Goal: Transaction & Acquisition: Book appointment/travel/reservation

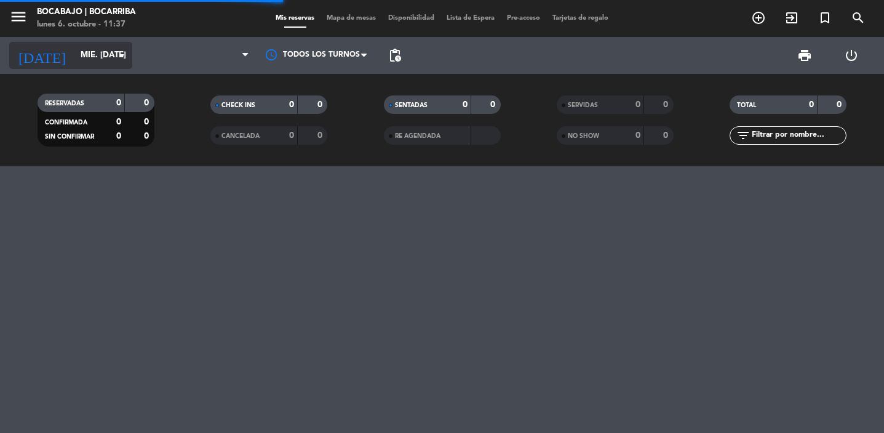
click at [74, 56] on input "mié. [DATE]" at bounding box center [128, 55] width 108 height 22
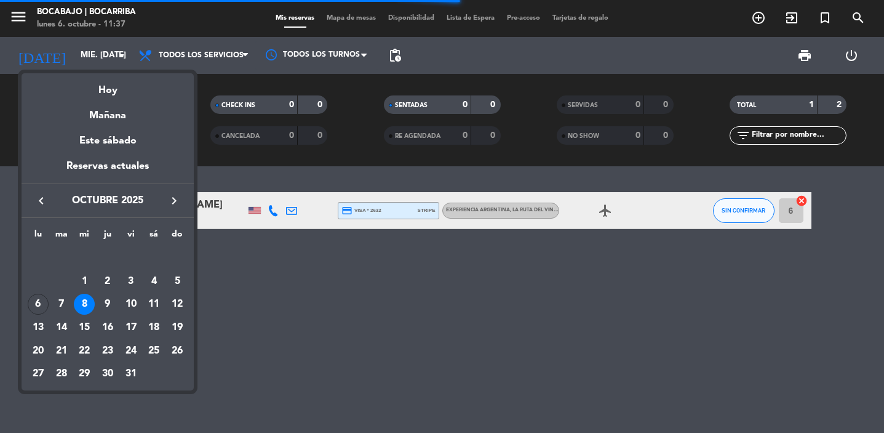
click at [333, 307] on div at bounding box center [442, 216] width 884 height 433
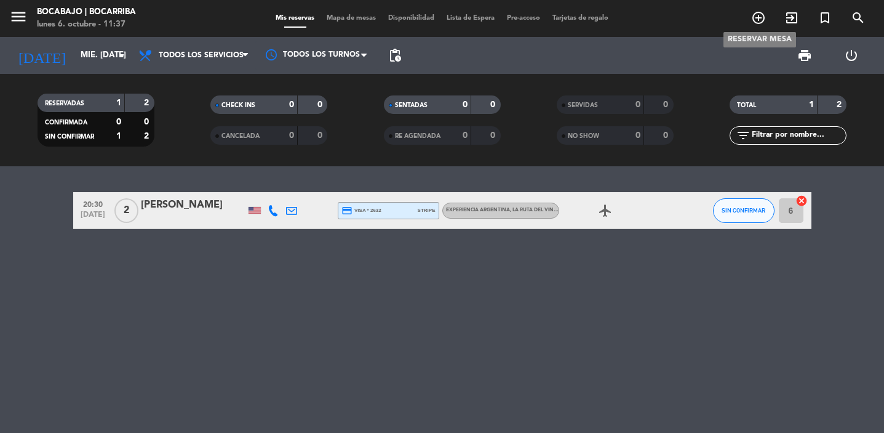
click at [760, 23] on icon "add_circle_outline" at bounding box center [758, 17] width 15 height 15
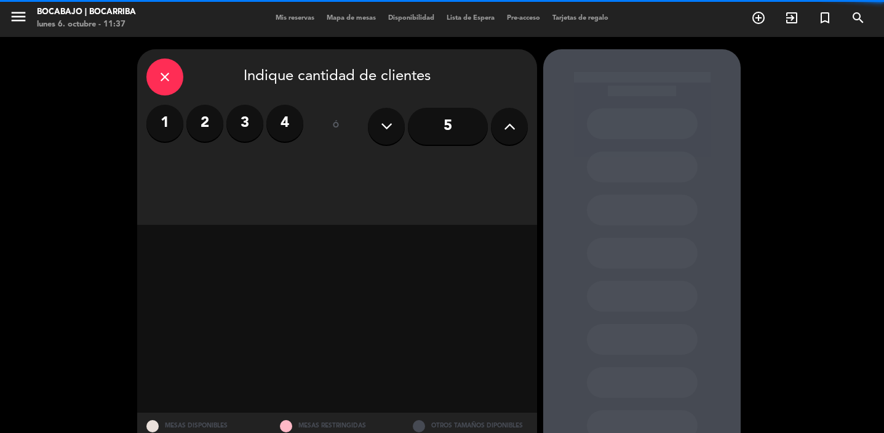
click at [246, 128] on label "3" at bounding box center [244, 123] width 37 height 37
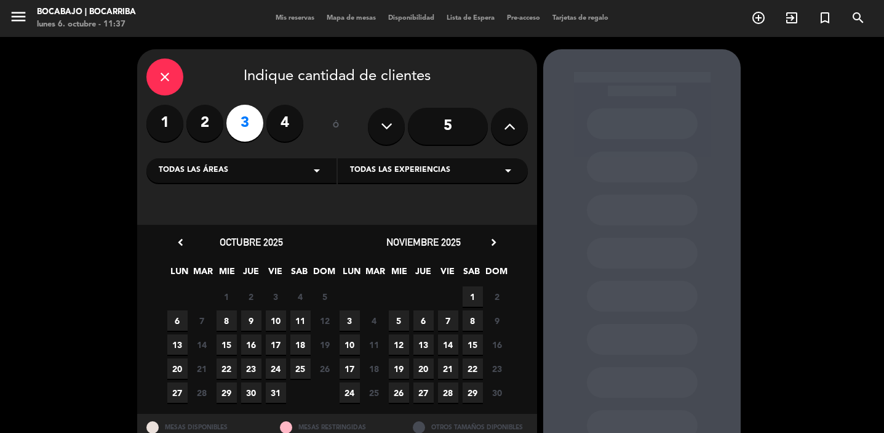
click at [228, 319] on span "8" at bounding box center [227, 320] width 20 height 20
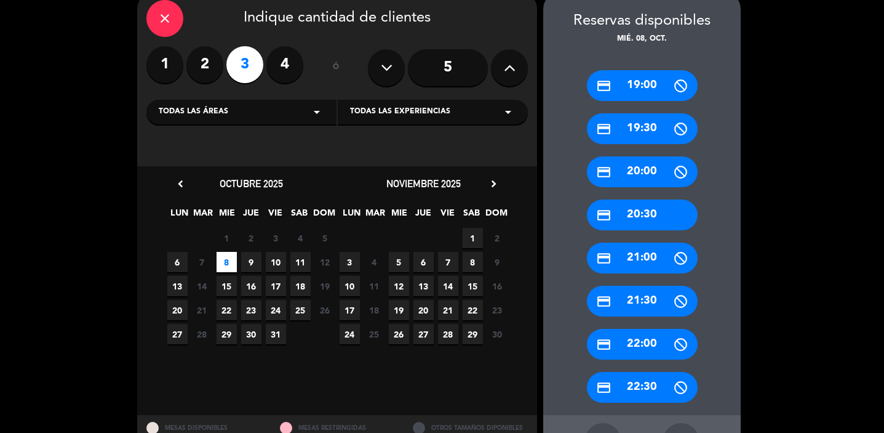
scroll to position [59, 0]
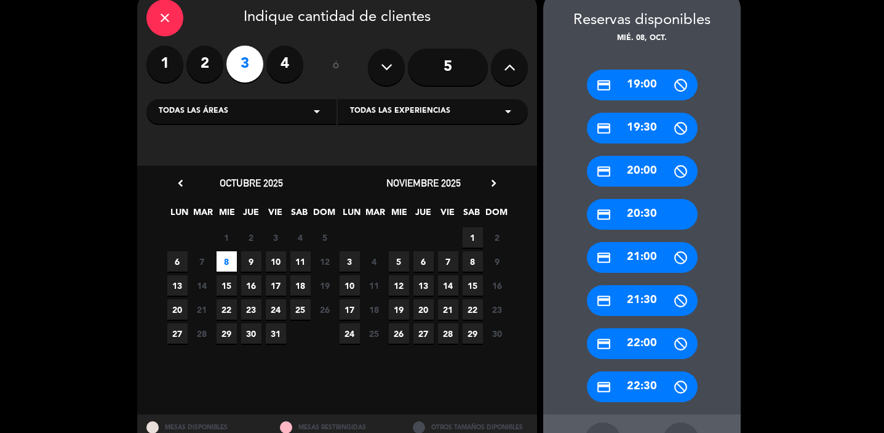
click at [650, 216] on div "credit_card 20:30" at bounding box center [642, 214] width 111 height 31
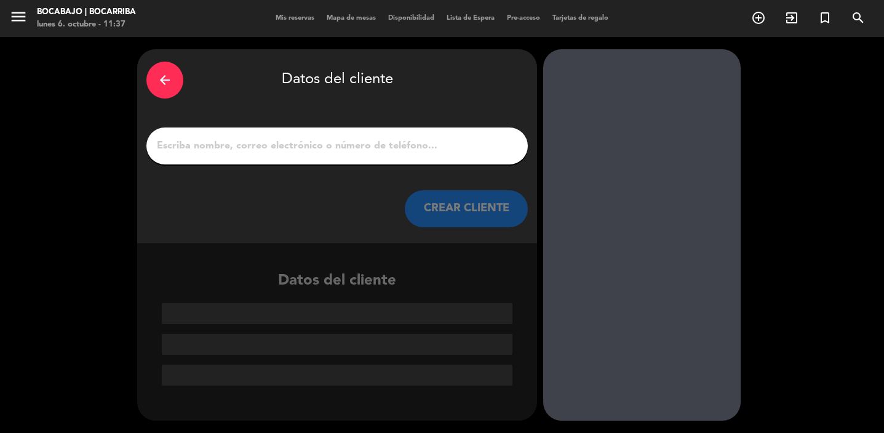
scroll to position [0, 0]
click at [329, 158] on div at bounding box center [337, 145] width 382 height 37
click at [360, 150] on input "1" at bounding box center [337, 145] width 363 height 17
paste input "[PERSON_NAME]"
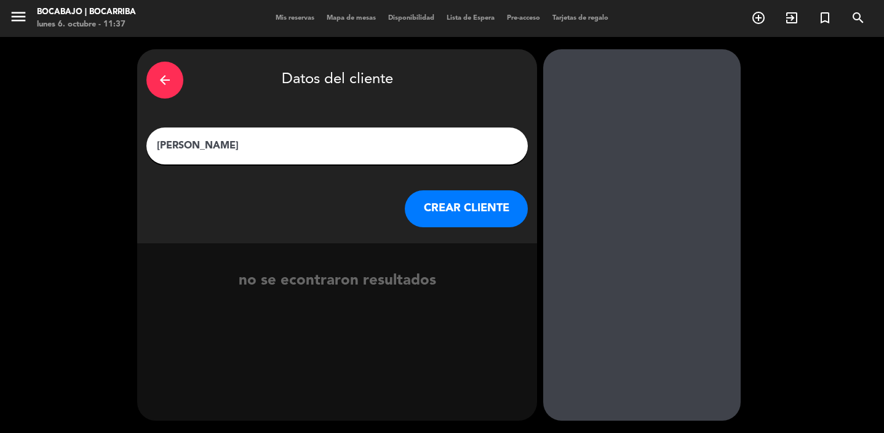
type input "[PERSON_NAME]"
click at [449, 212] on button "CREAR CLIENTE" at bounding box center [466, 208] width 123 height 37
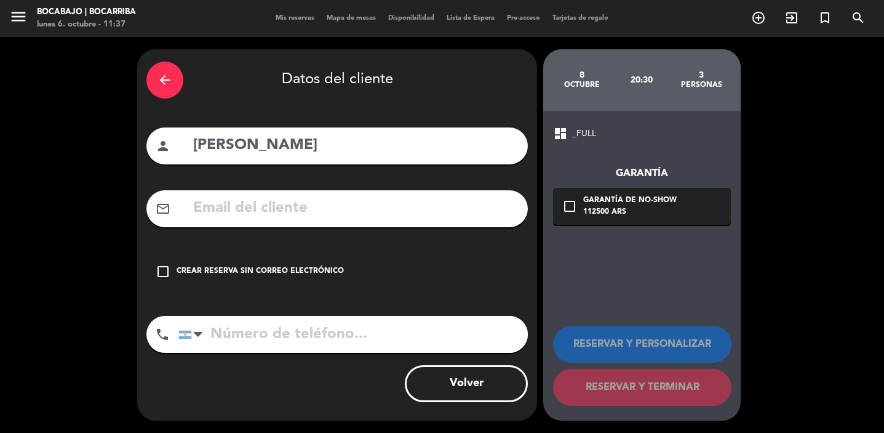
click at [231, 217] on input "text" at bounding box center [355, 208] width 327 height 25
click at [166, 265] on icon "check_box_outline_blank" at bounding box center [163, 271] width 15 height 15
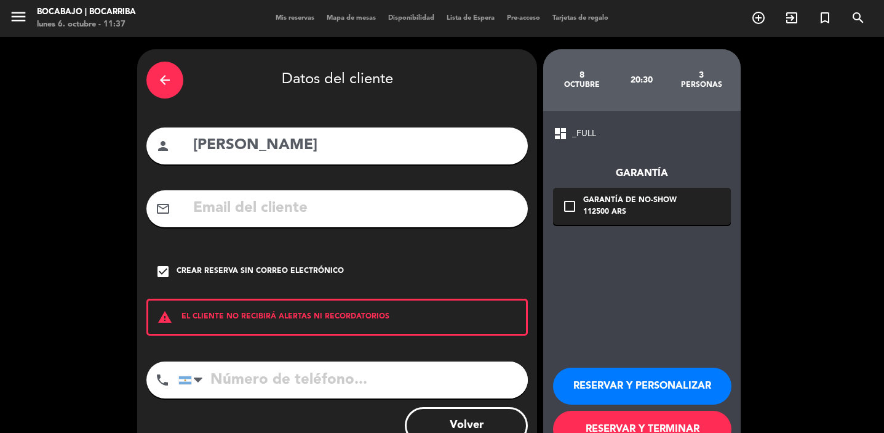
click at [198, 276] on div "Crear reserva sin correo electrónico" at bounding box center [260, 271] width 167 height 12
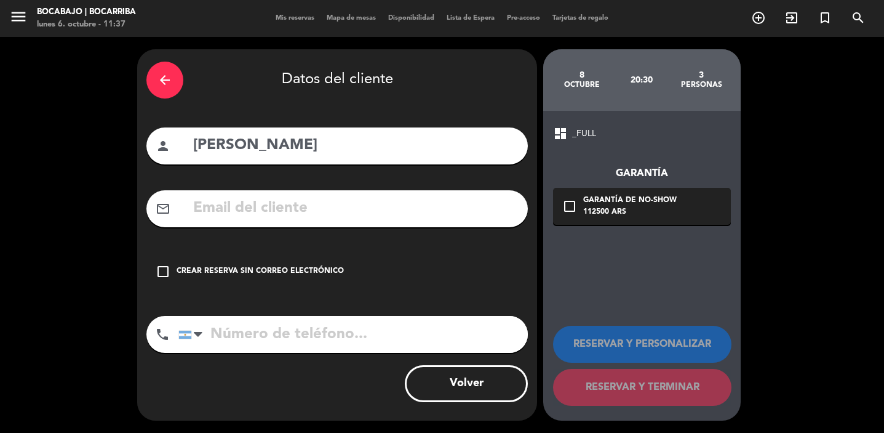
click at [286, 201] on input "text" at bounding box center [355, 208] width 327 height 25
paste input "[PERSON_NAME][EMAIL_ADDRESS][DOMAIN_NAME]"
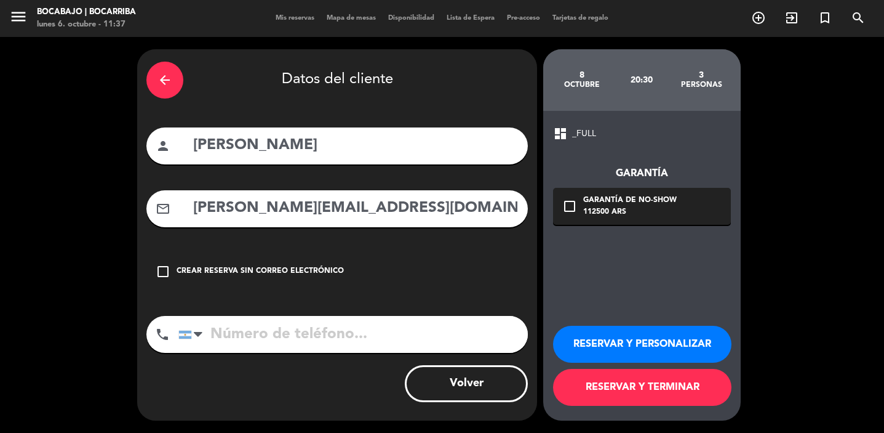
type input "[PERSON_NAME][EMAIL_ADDRESS][DOMAIN_NAME]"
click at [275, 327] on input "tel" at bounding box center [353, 334] width 350 height 37
type input "1155062780"
click at [633, 338] on button "RESERVAR Y PERSONALIZAR" at bounding box center [642, 344] width 178 height 37
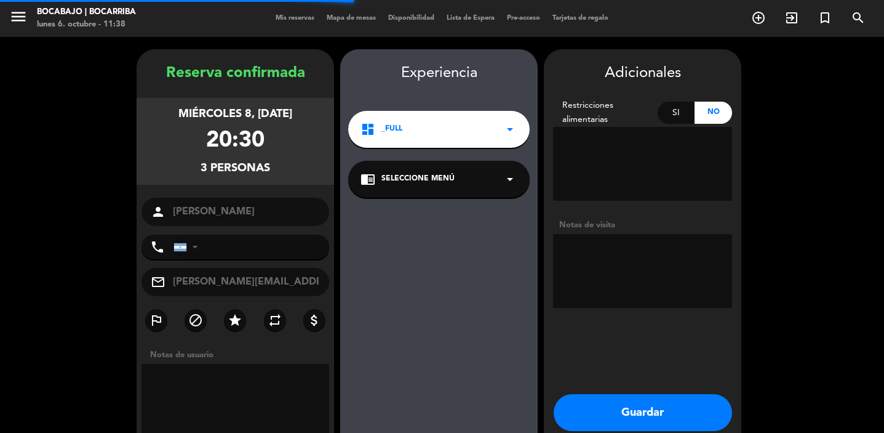
type input "[PHONE_NUMBER]"
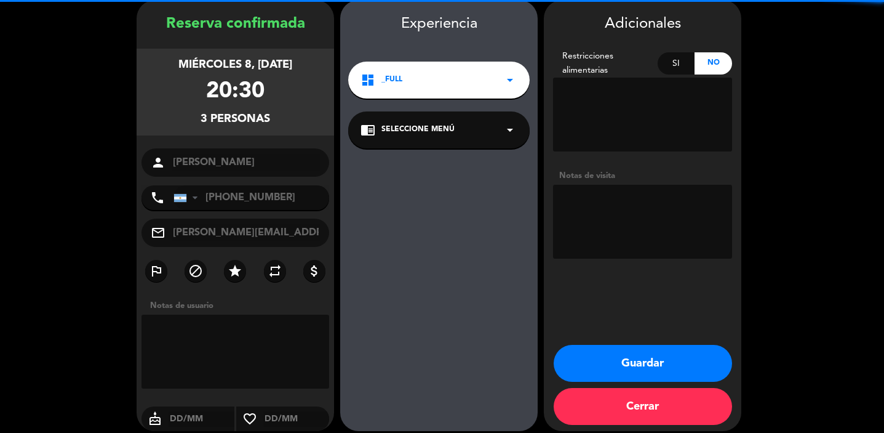
click at [618, 241] on textarea at bounding box center [642, 222] width 179 height 74
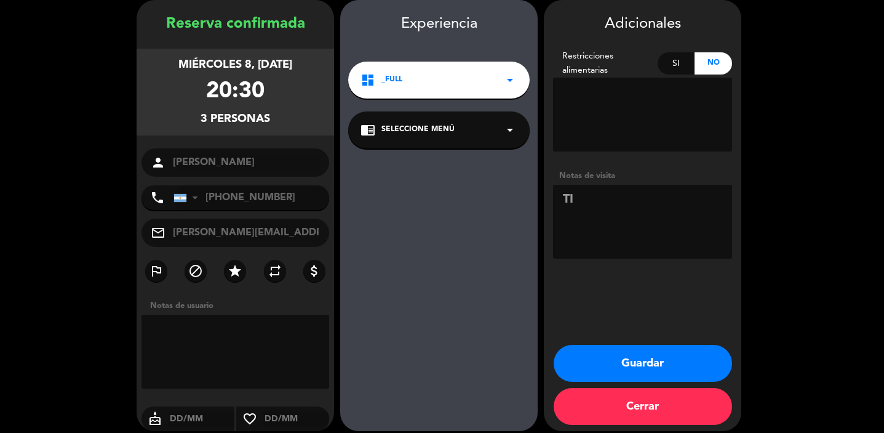
type textarea "T"
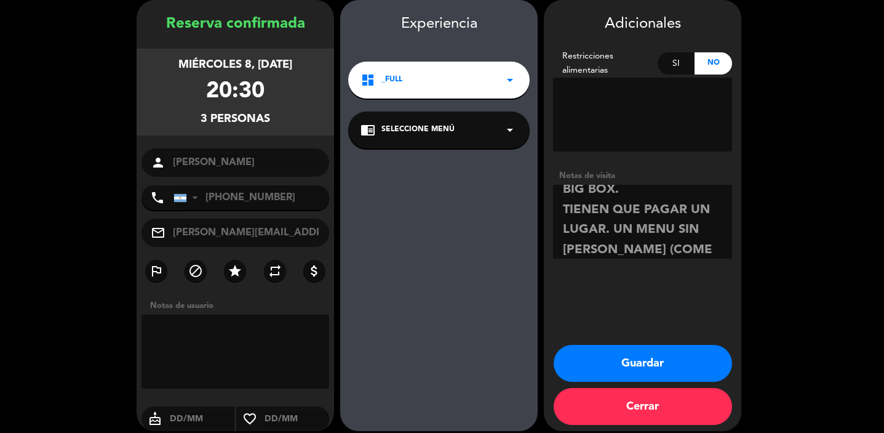
scroll to position [30, 0]
type textarea "BIG BOX. TIENEN QUE PAGAR UN LUGAR. UN MENU SIN [PERSON_NAME] (COME PESCADO)"
click at [641, 360] on button "Guardar" at bounding box center [643, 363] width 178 height 37
